Goal: Task Accomplishment & Management: Use online tool/utility

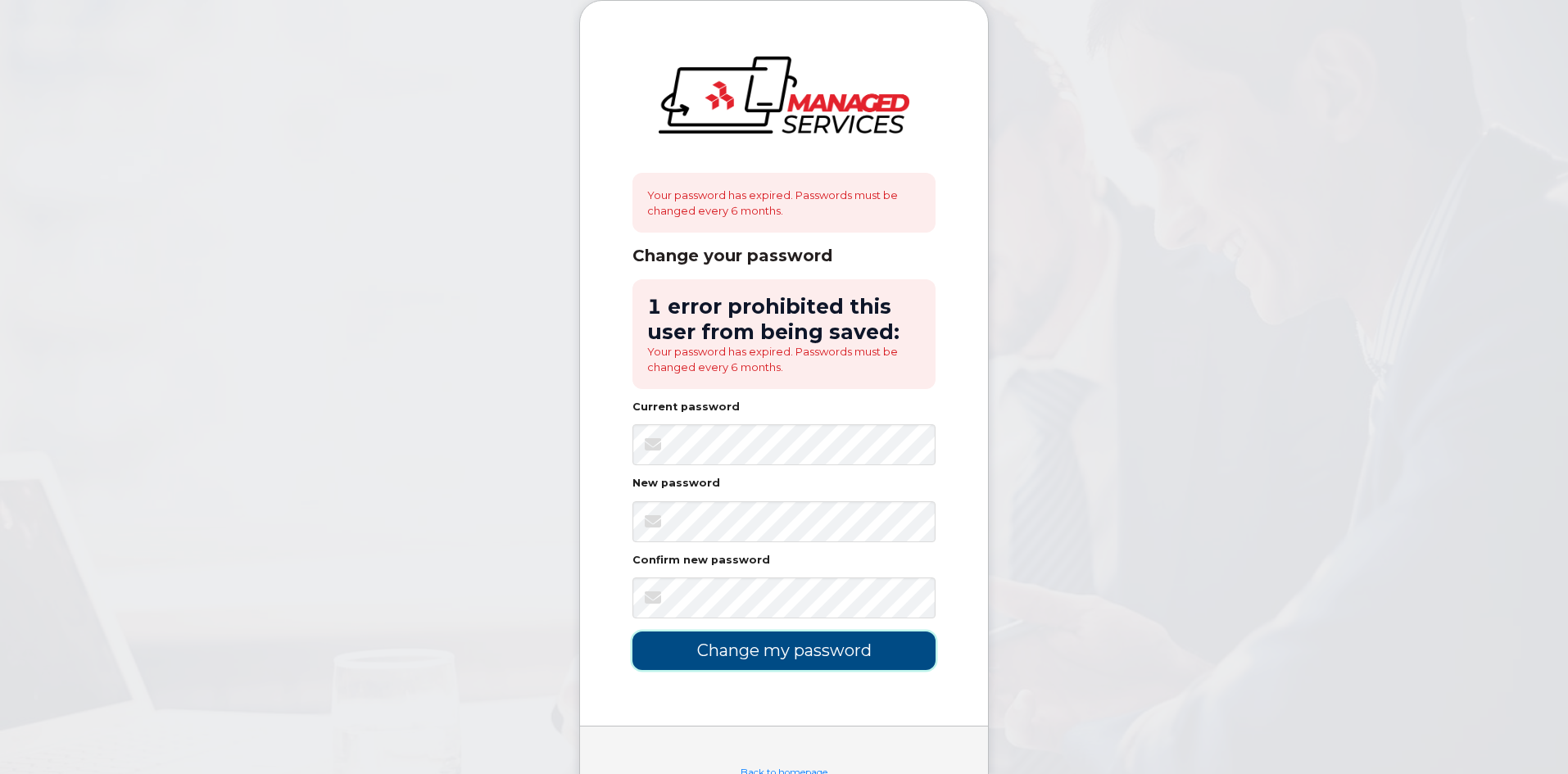
click at [808, 644] on input "Change my password" at bounding box center [784, 651] width 303 height 39
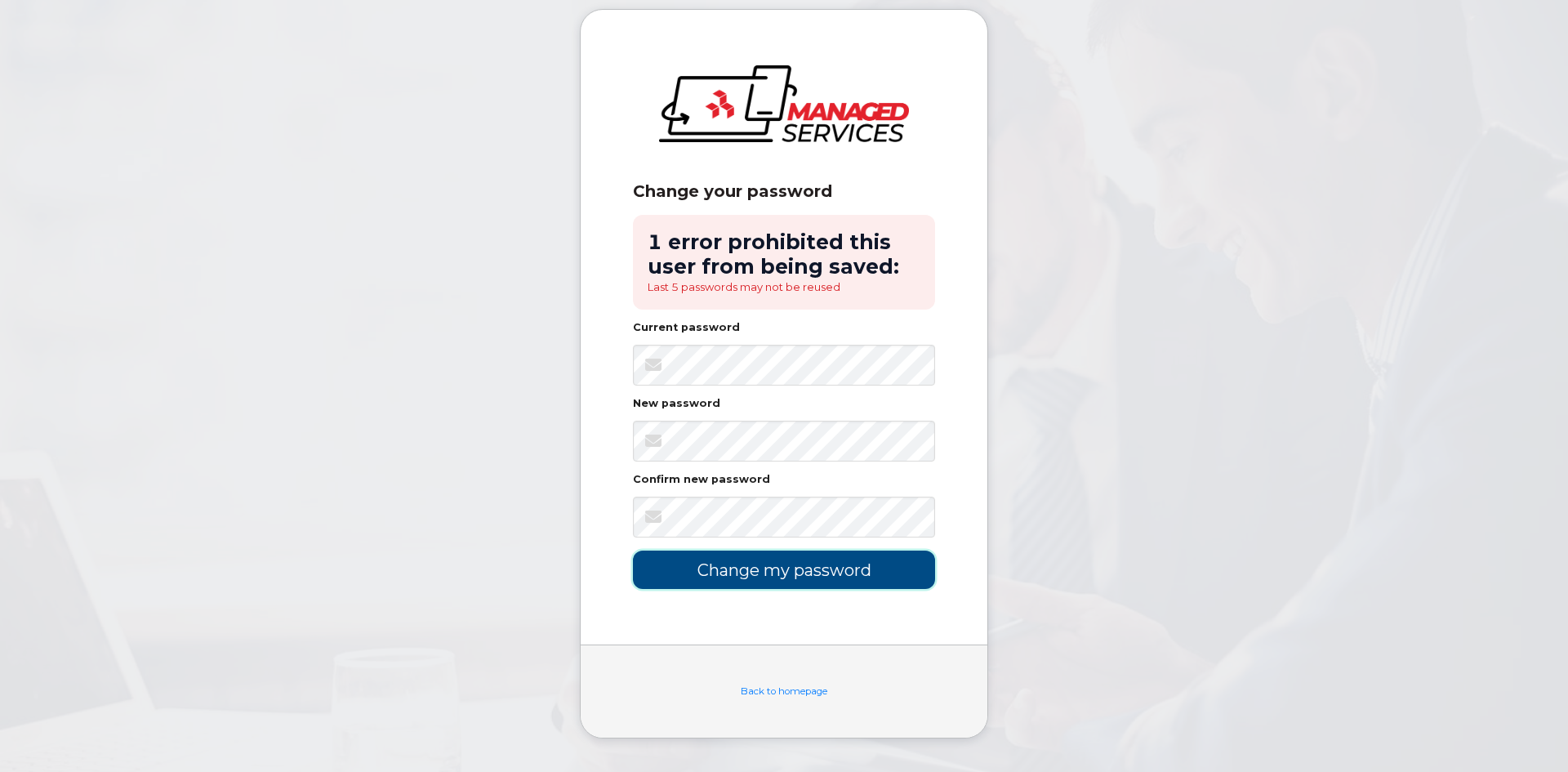
click at [781, 587] on input "Change my password" at bounding box center [784, 570] width 302 height 39
click at [839, 574] on input "Change my password" at bounding box center [784, 570] width 302 height 39
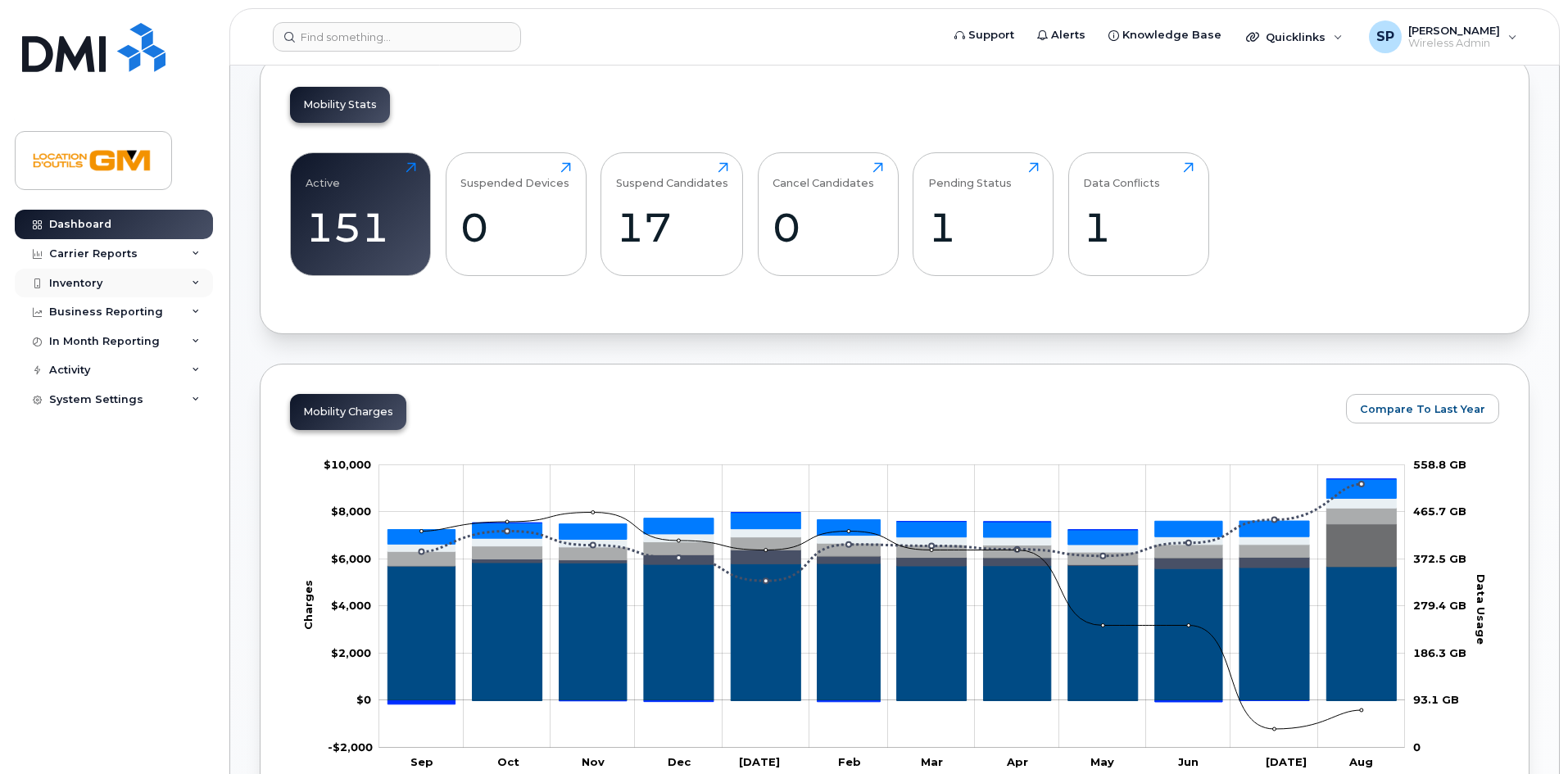
scroll to position [542, 0]
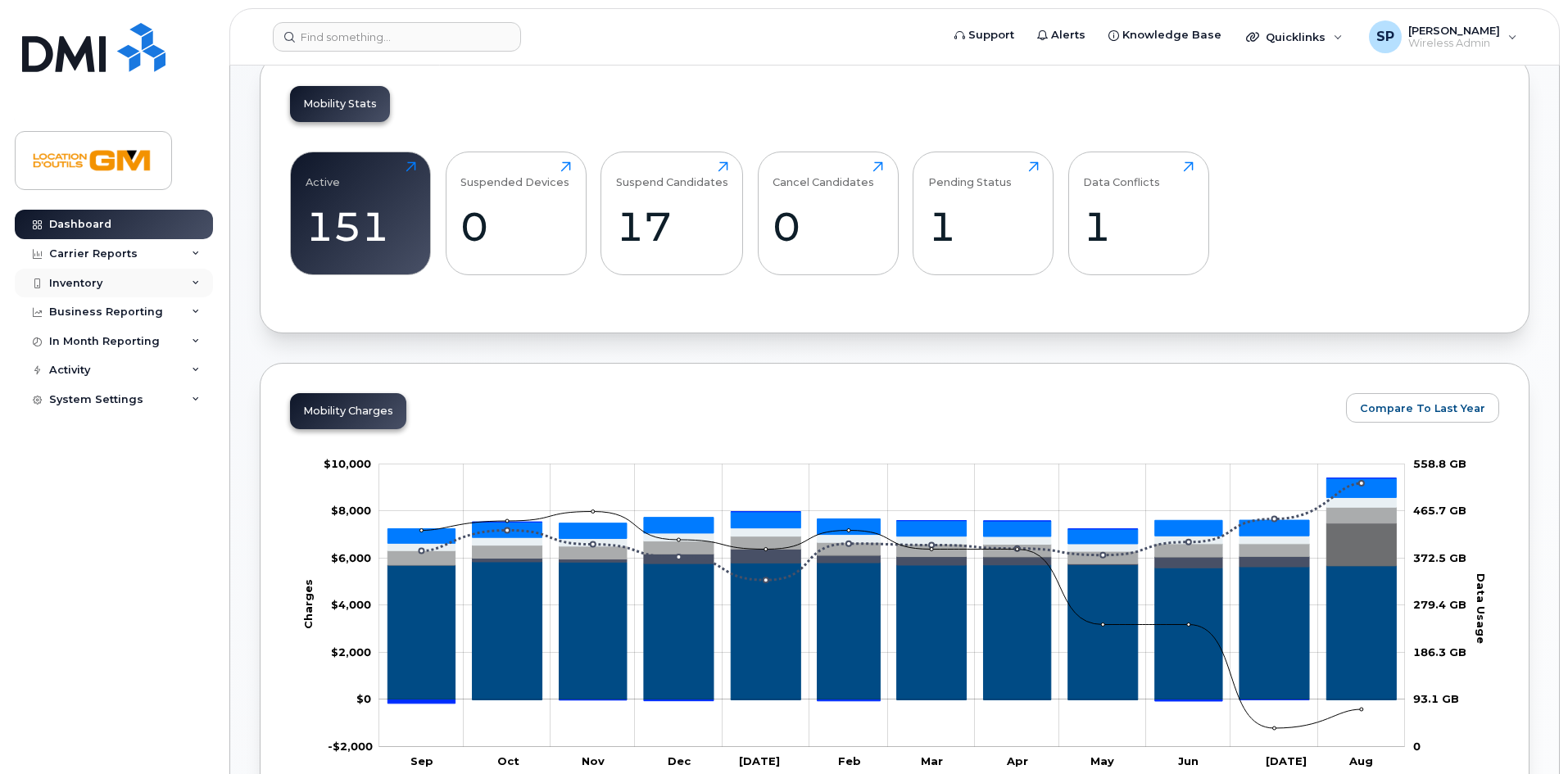
click at [133, 275] on div "Inventory" at bounding box center [113, 283] width 198 height 29
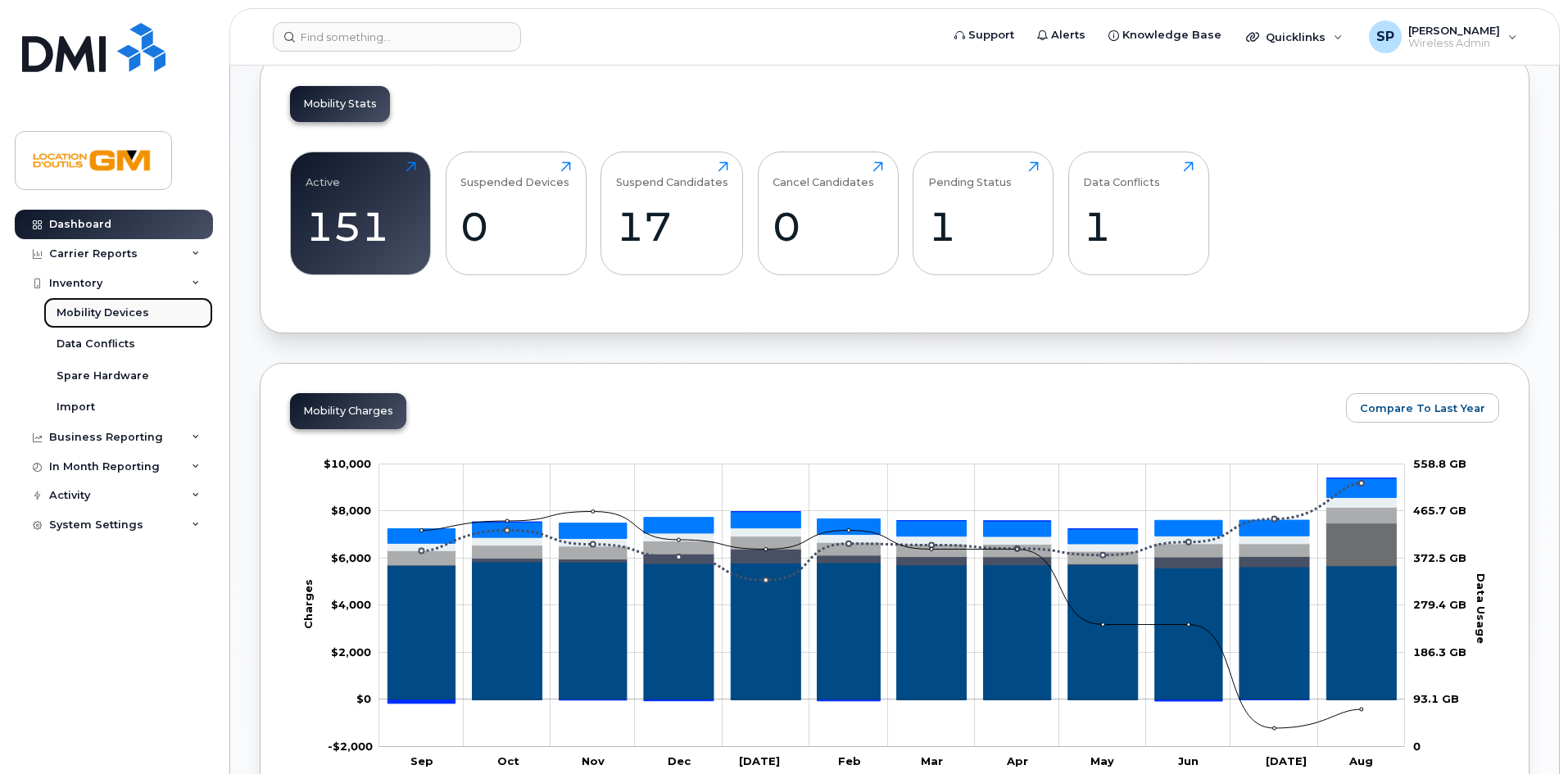
click at [129, 302] on link "Mobility Devices" at bounding box center [128, 313] width 169 height 31
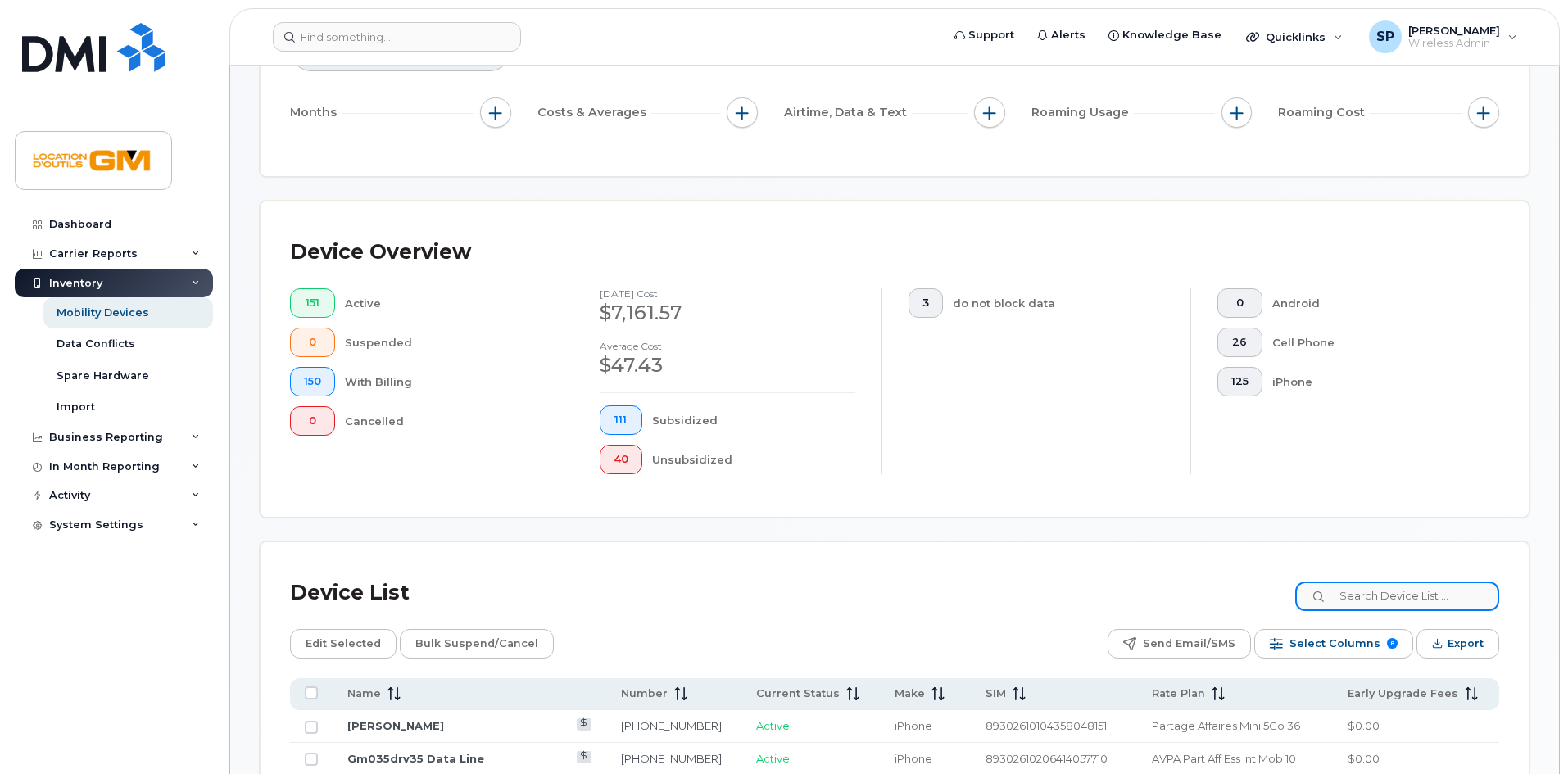
scroll to position [250, 0]
click at [1390, 585] on input at bounding box center [1398, 595] width 204 height 29
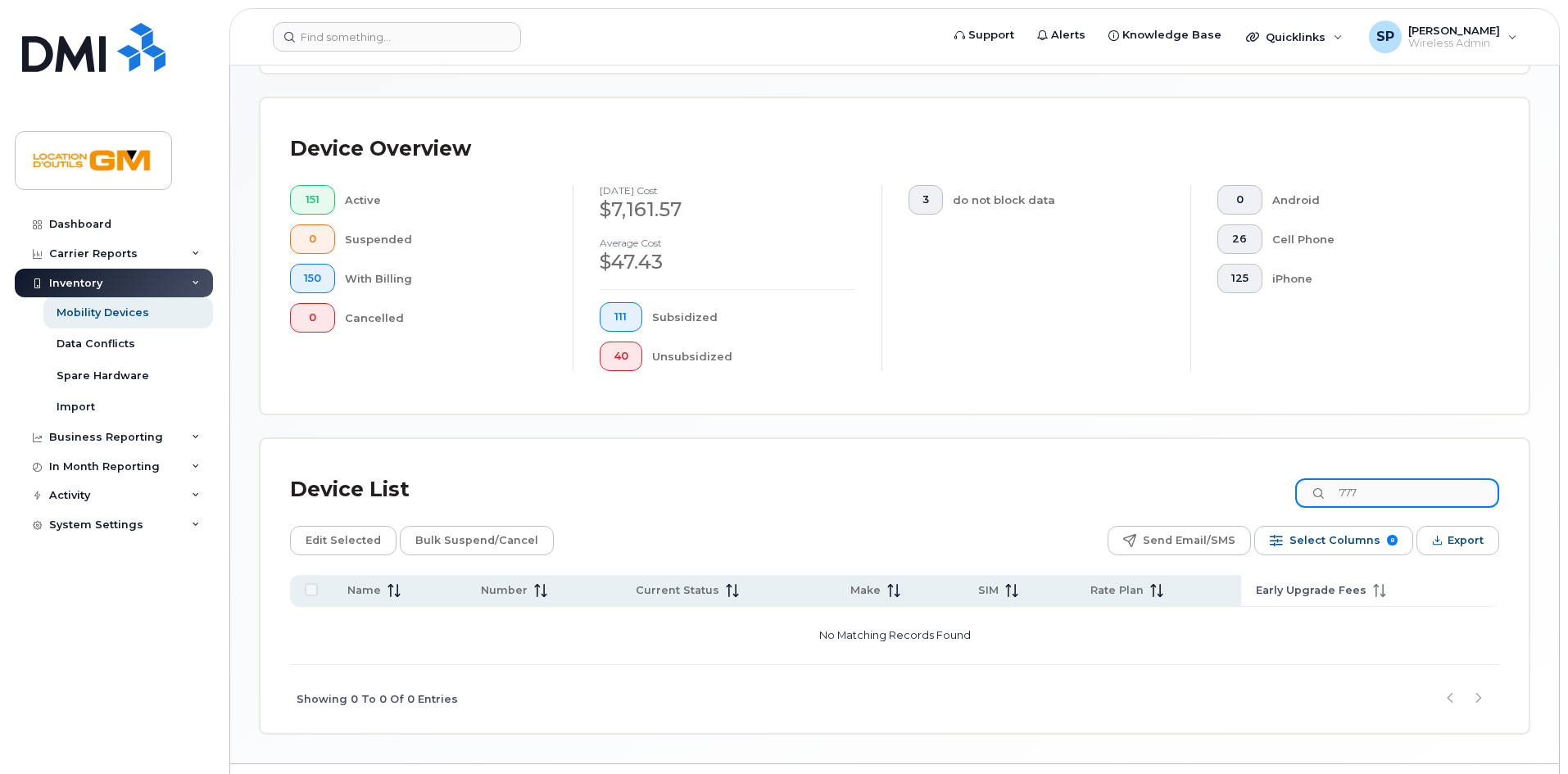
scroll to position [381, 0]
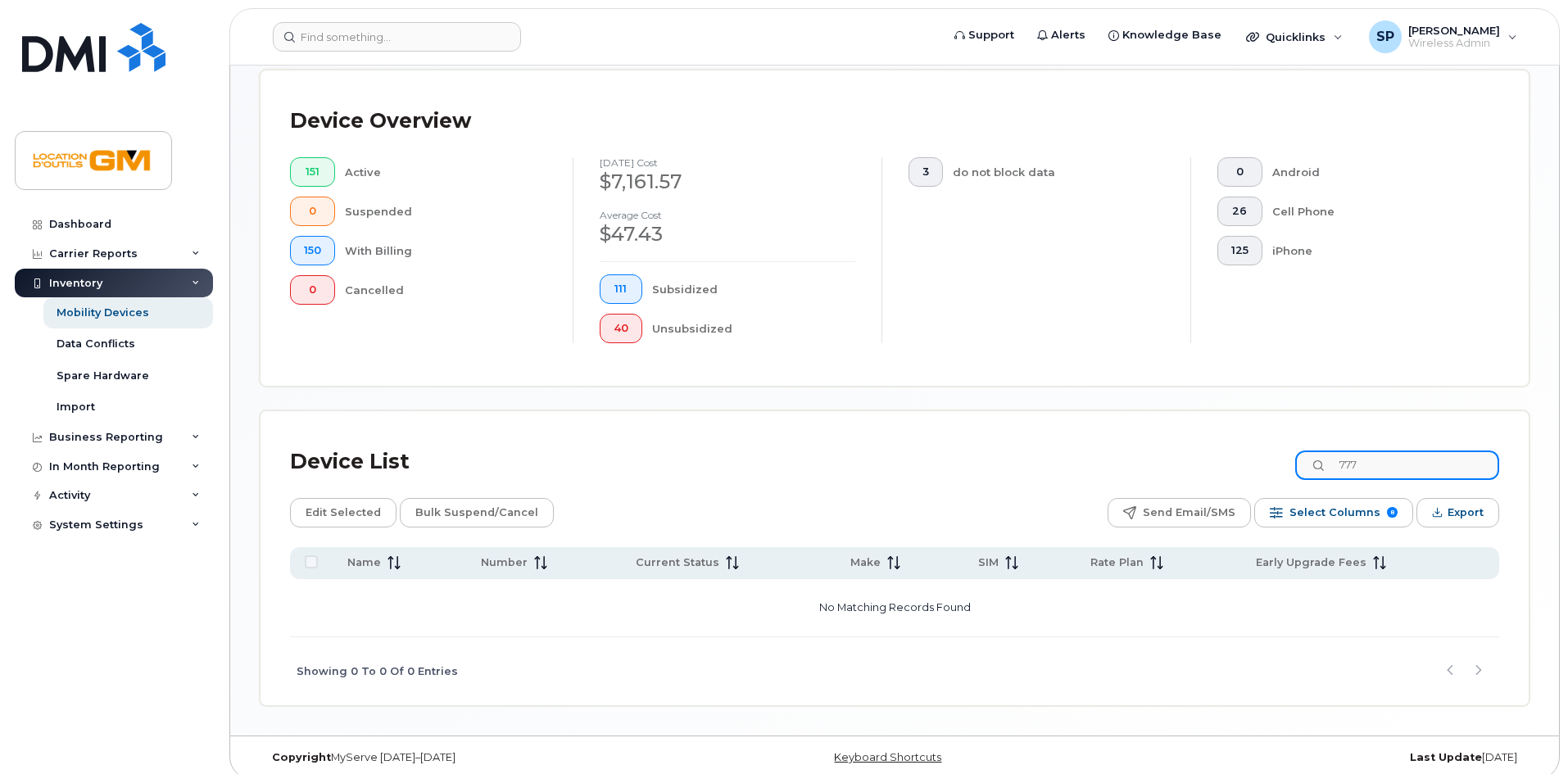
drag, startPoint x: 1447, startPoint y: 446, endPoint x: 1158, endPoint y: 464, distance: 289.6
click at [1158, 464] on div "Device List 777" at bounding box center [895, 462] width 1210 height 42
type input "777"
